Goal: Information Seeking & Learning: Learn about a topic

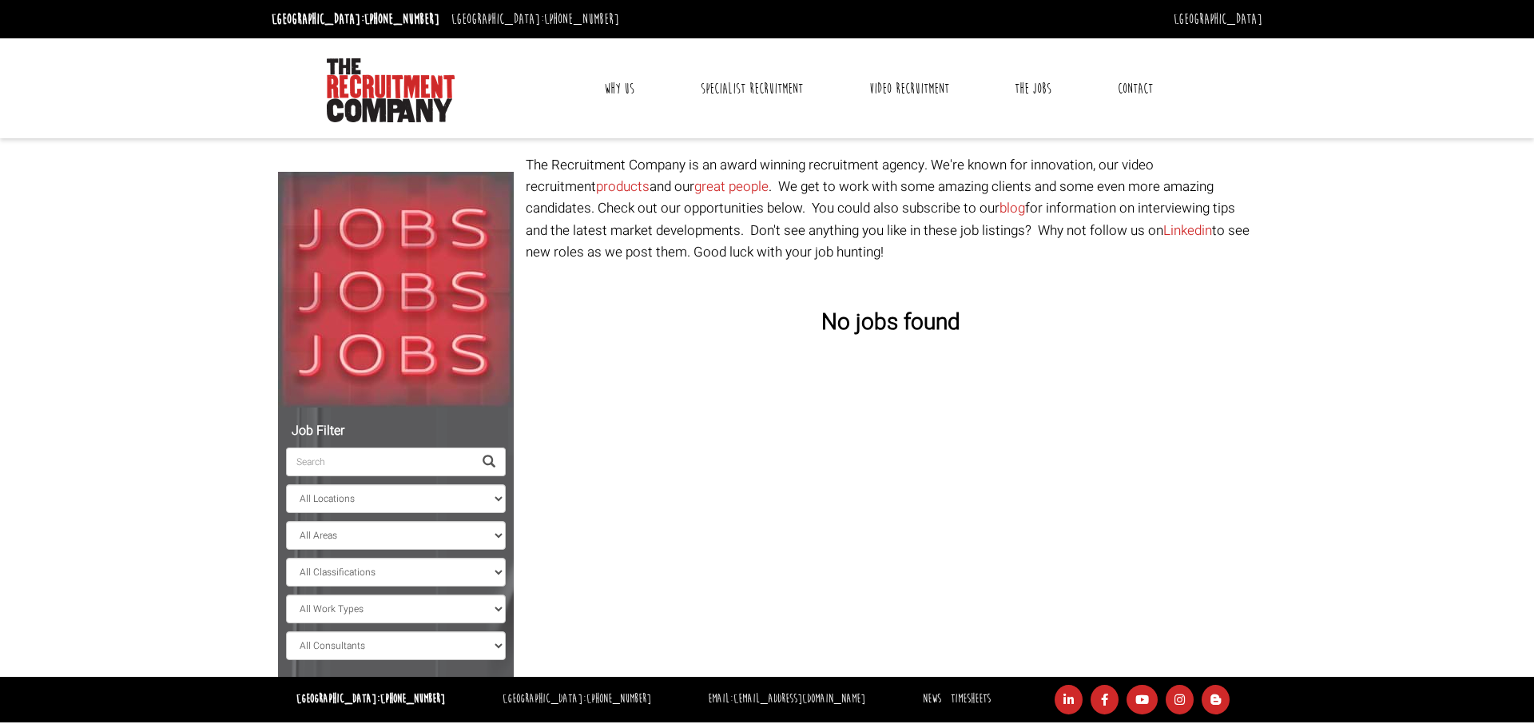
select select "[GEOGRAPHIC_DATA]"
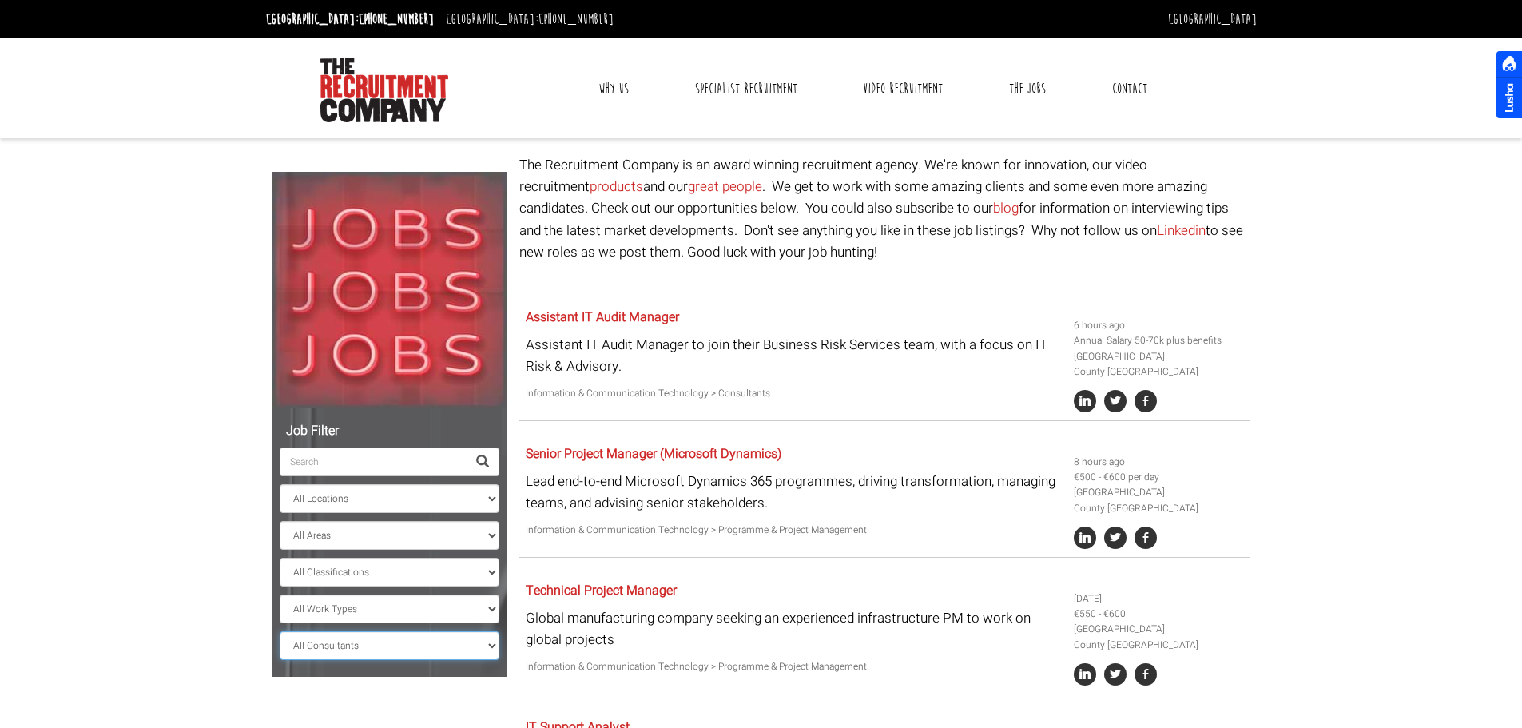
click at [451, 638] on select "All Consultants [PERSON_NAME] - Infrastructure, Cloud & DevOps, Contract [PERSO…" at bounding box center [390, 645] width 220 height 29
select select "[PERSON_NAME]"
click at [280, 631] on select "All Consultants [PERSON_NAME] - Infrastructure, Cloud & DevOps, Contract [PERSO…" at bounding box center [390, 645] width 220 height 29
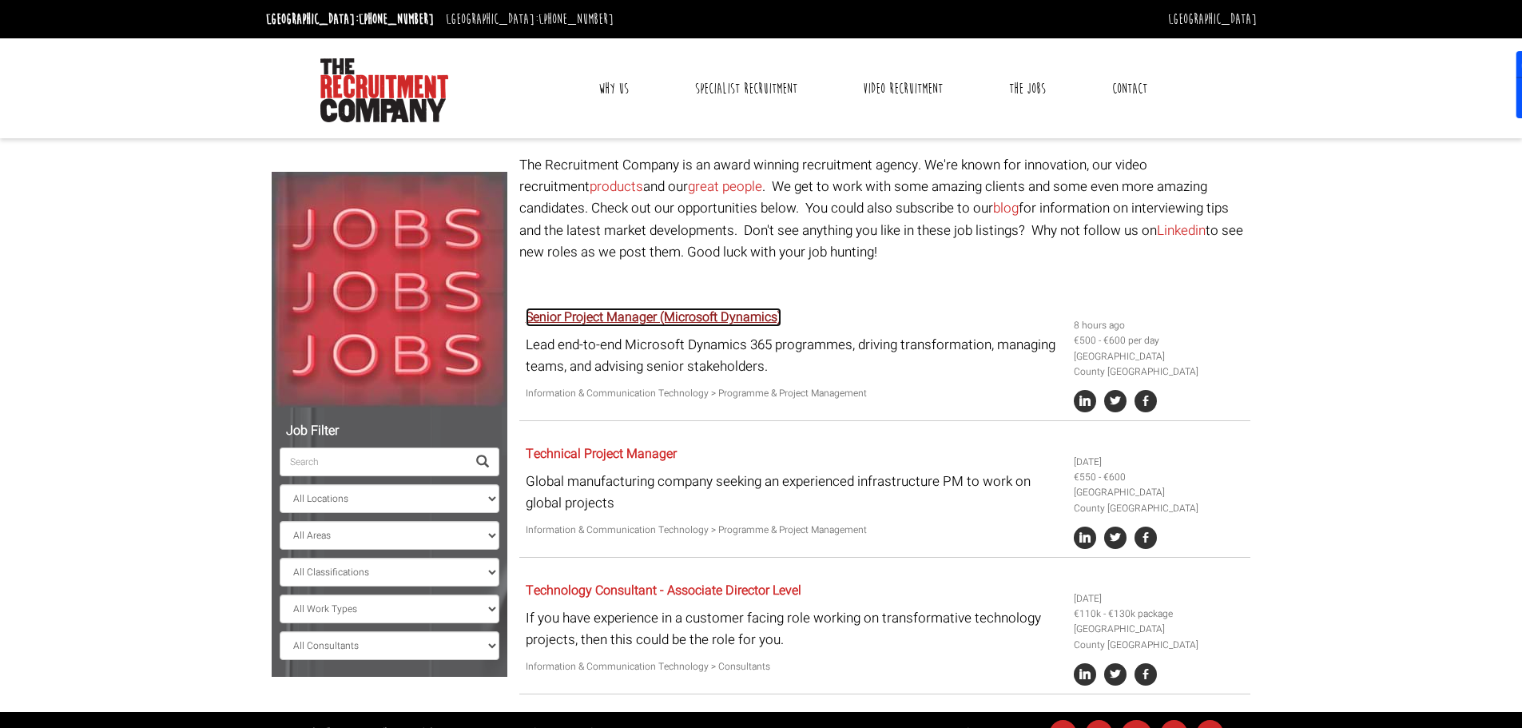
click at [719, 311] on link "Senior Project Manager (Microsoft Dynamics)" at bounding box center [654, 317] width 256 height 19
